Goal: Find contact information: Find contact information

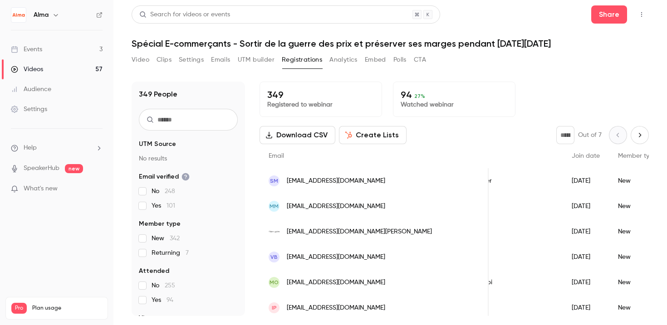
scroll to position [0, 78]
drag, startPoint x: 317, startPoint y: 233, endPoint x: 366, endPoint y: 234, distance: 49.0
click at [366, 234] on div "[EMAIL_ADDRESS][DOMAIN_NAME][PERSON_NAME]" at bounding box center [373, 231] width 229 height 25
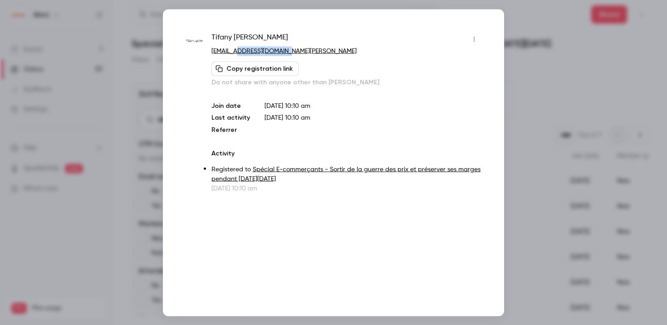
drag, startPoint x: 297, startPoint y: 51, endPoint x: 241, endPoint y: 51, distance: 56.2
click at [241, 51] on p "[EMAIL_ADDRESS][DOMAIN_NAME][PERSON_NAME]" at bounding box center [346, 51] width 270 height 10
copy link "[DOMAIN_NAME][PERSON_NAME]"
click at [524, 82] on div at bounding box center [333, 162] width 667 height 325
